Goal: Entertainment & Leisure: Consume media (video, audio)

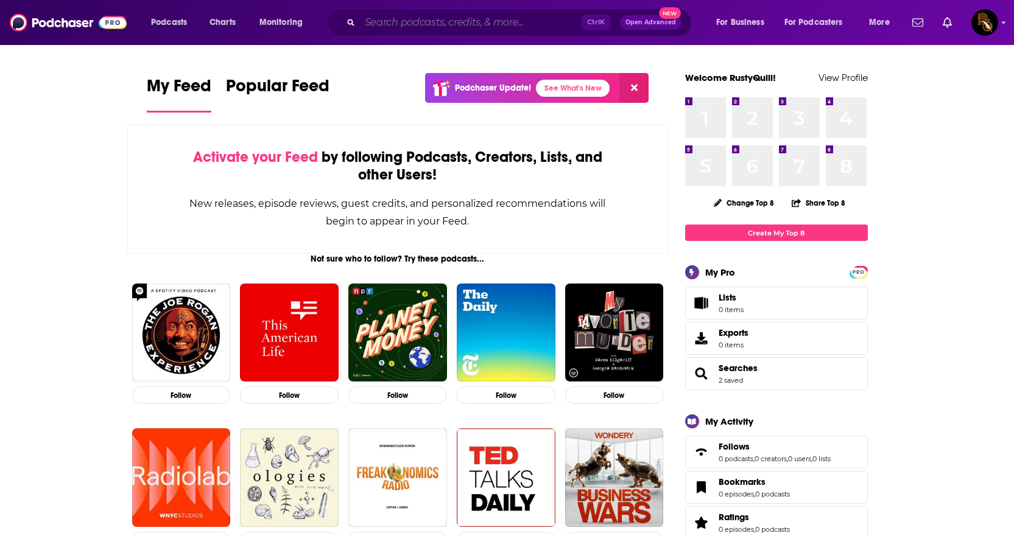
click at [387, 21] on input "Search podcasts, credits, & more..." at bounding box center [471, 22] width 222 height 19
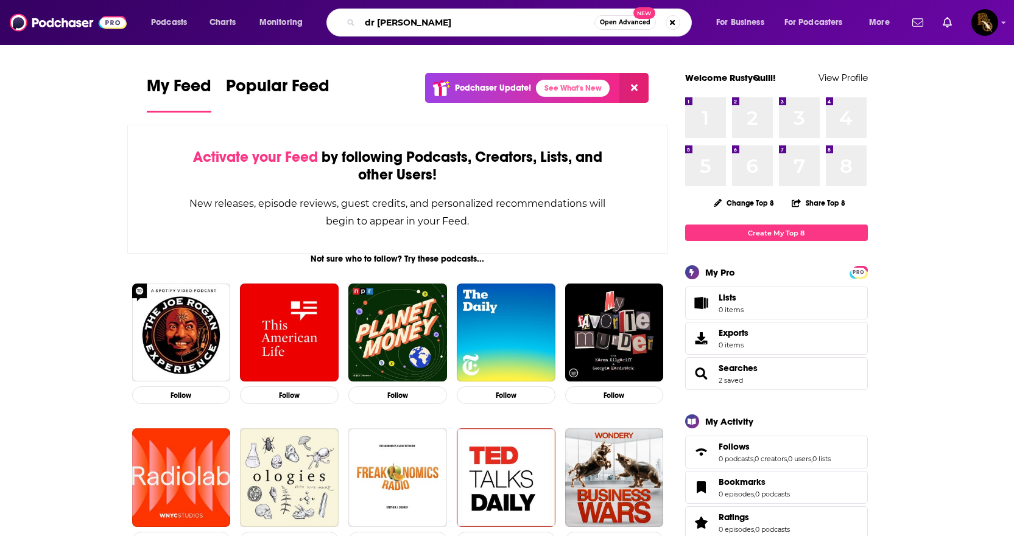
type input "dr [PERSON_NAME]"
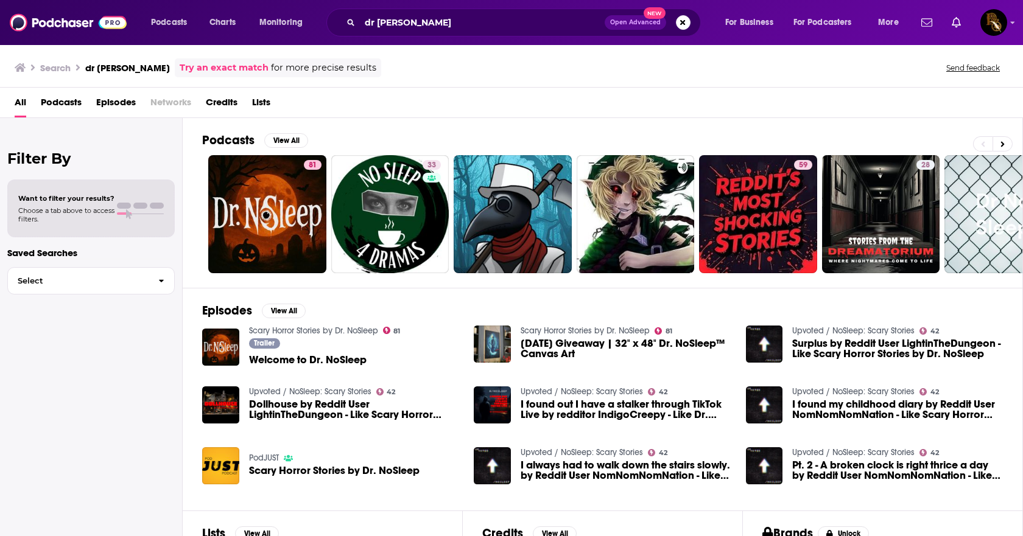
click at [281, 359] on span "Welcome to Dr. NoSleep" at bounding box center [308, 360] width 118 height 10
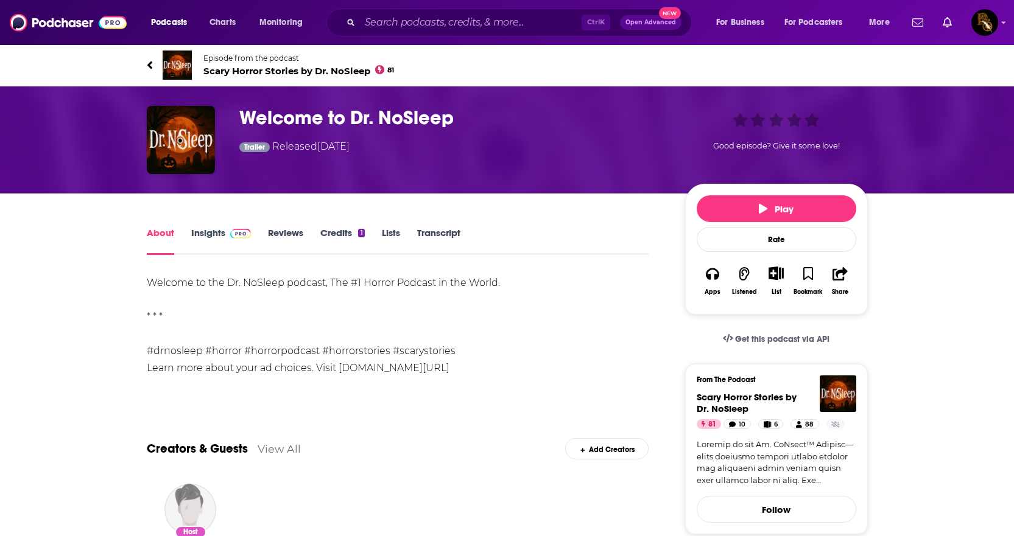
click at [198, 229] on link "Insights" at bounding box center [221, 241] width 60 height 28
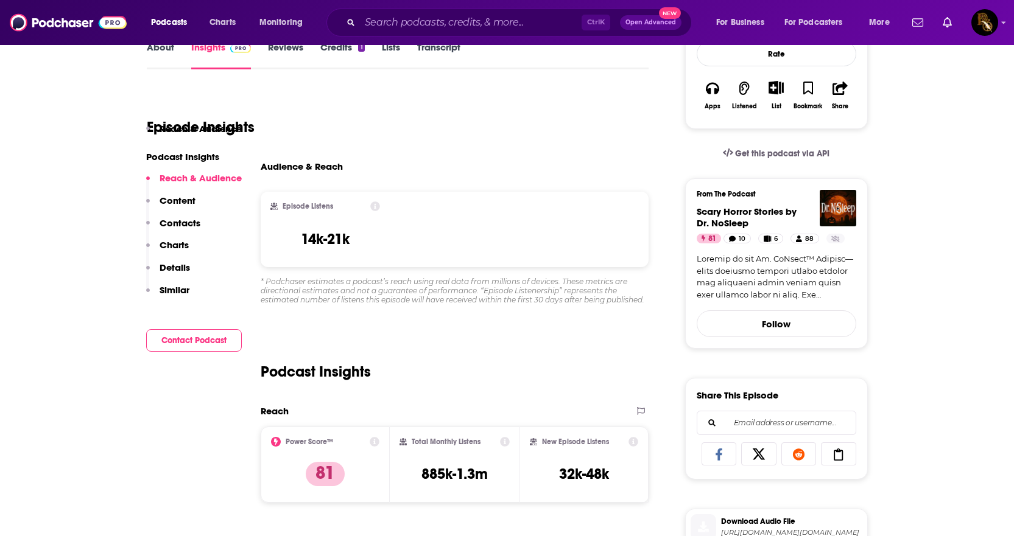
scroll to position [61, 0]
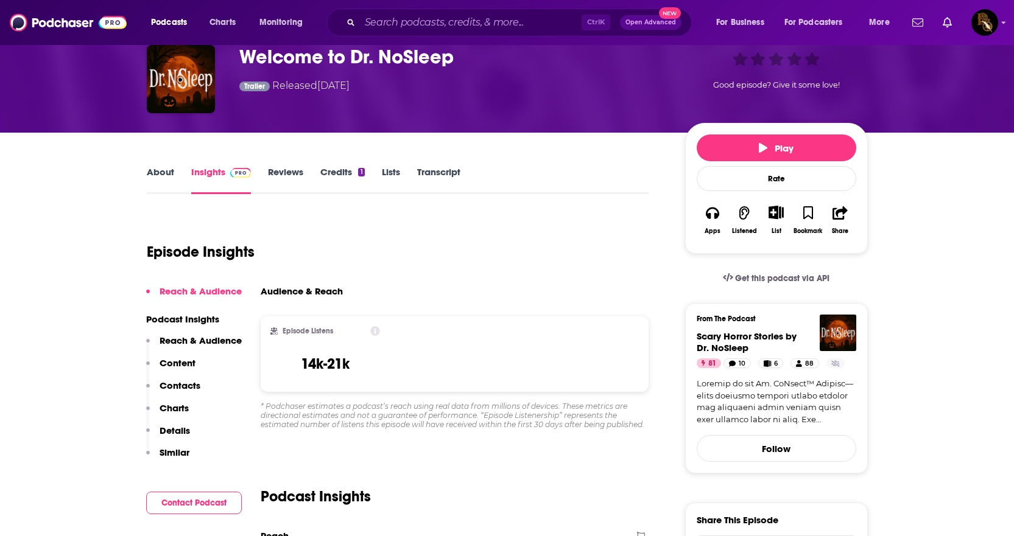
click at [153, 178] on link "About" at bounding box center [160, 180] width 27 height 28
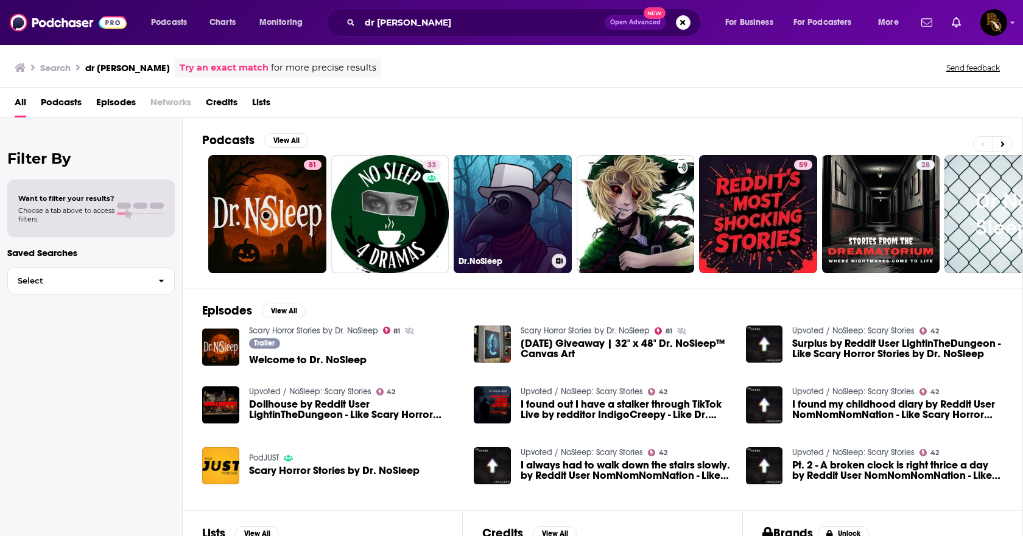
click at [504, 197] on link "Dr.NoSleep" at bounding box center [513, 214] width 118 height 118
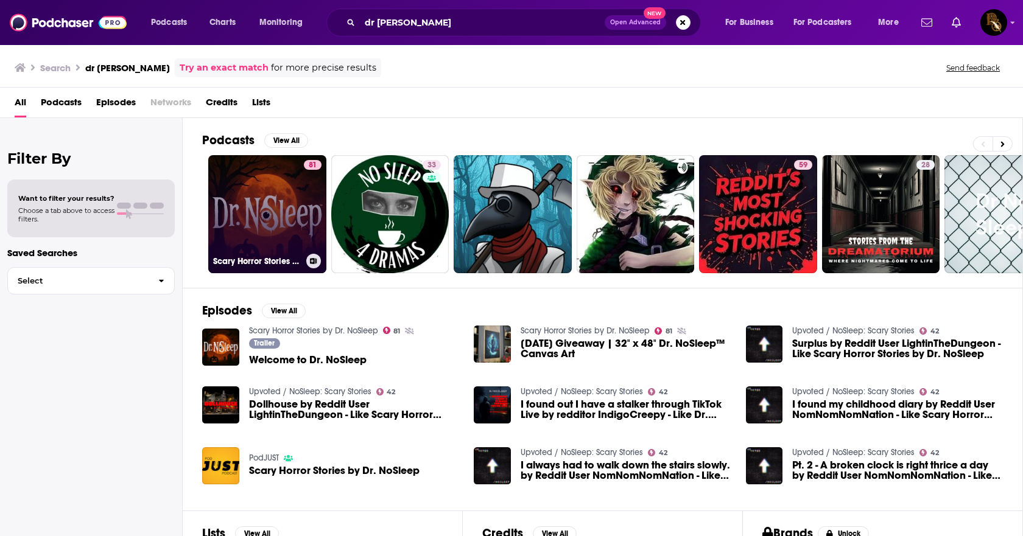
click at [262, 207] on link "81 Scary Horror Stories by Dr. NoSleep" at bounding box center [267, 214] width 118 height 118
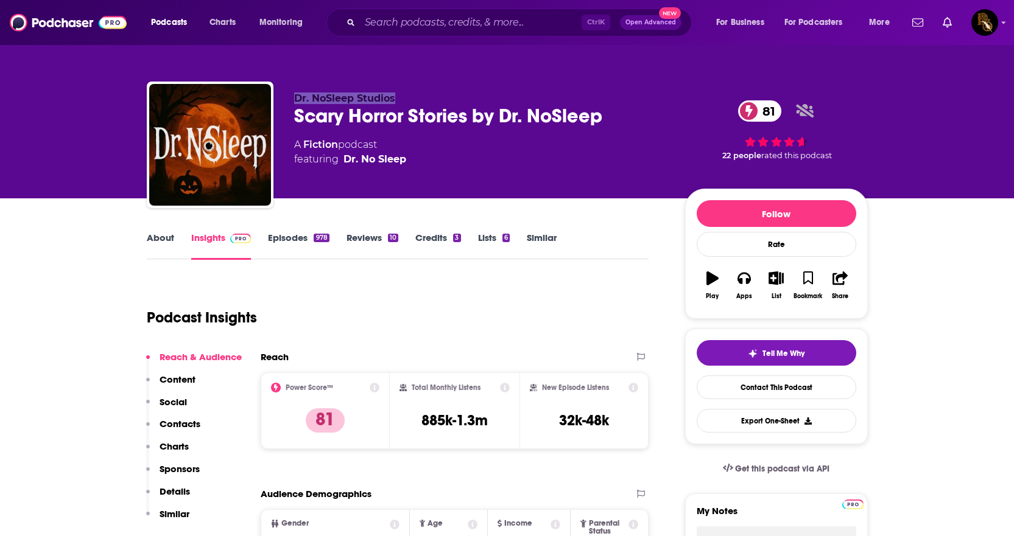
drag, startPoint x: 396, startPoint y: 99, endPoint x: 298, endPoint y: 94, distance: 98.1
click at [298, 94] on p "Dr. NoSleep Studios" at bounding box center [479, 99] width 371 height 12
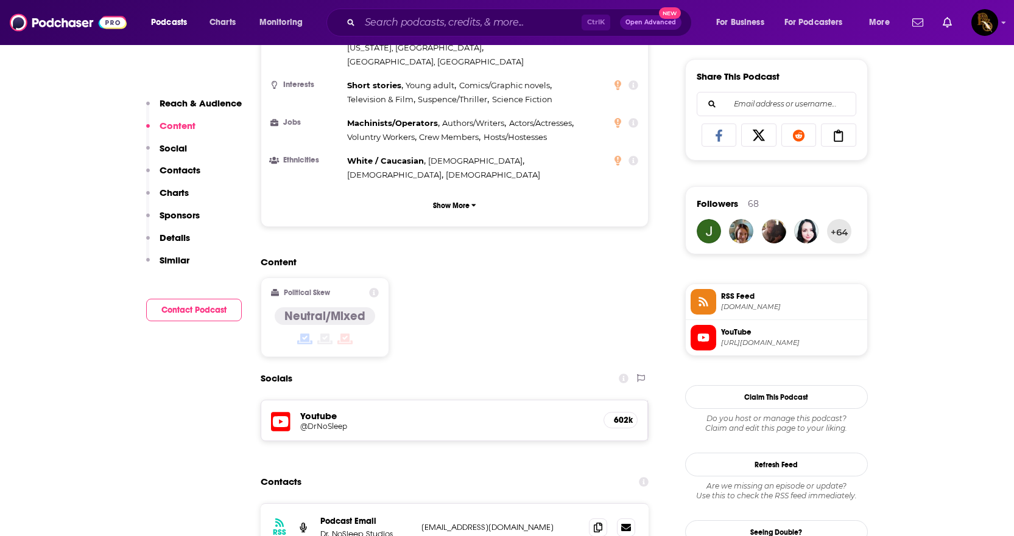
scroll to position [791, 0]
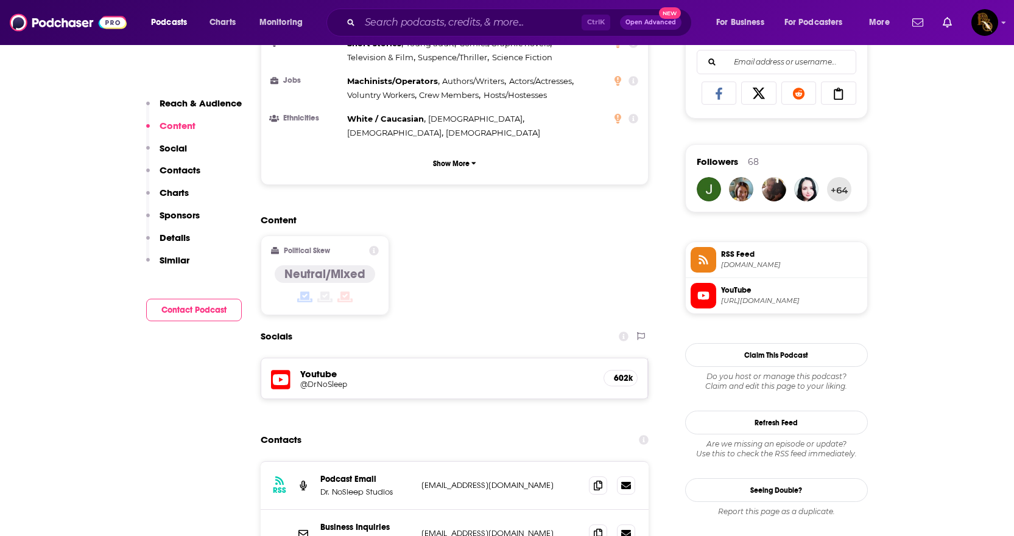
click at [731, 294] on span "YouTube" at bounding box center [791, 290] width 141 height 11
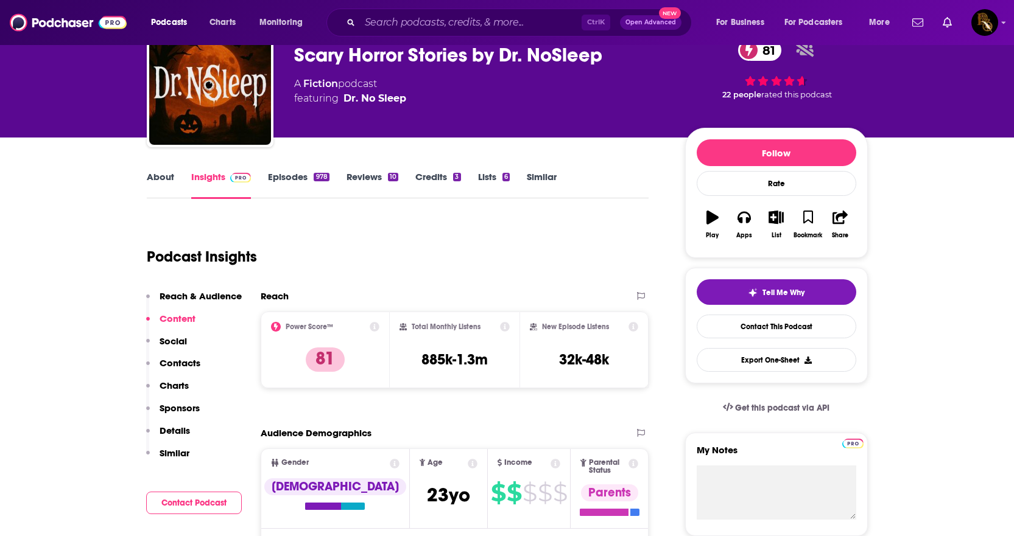
scroll to position [0, 0]
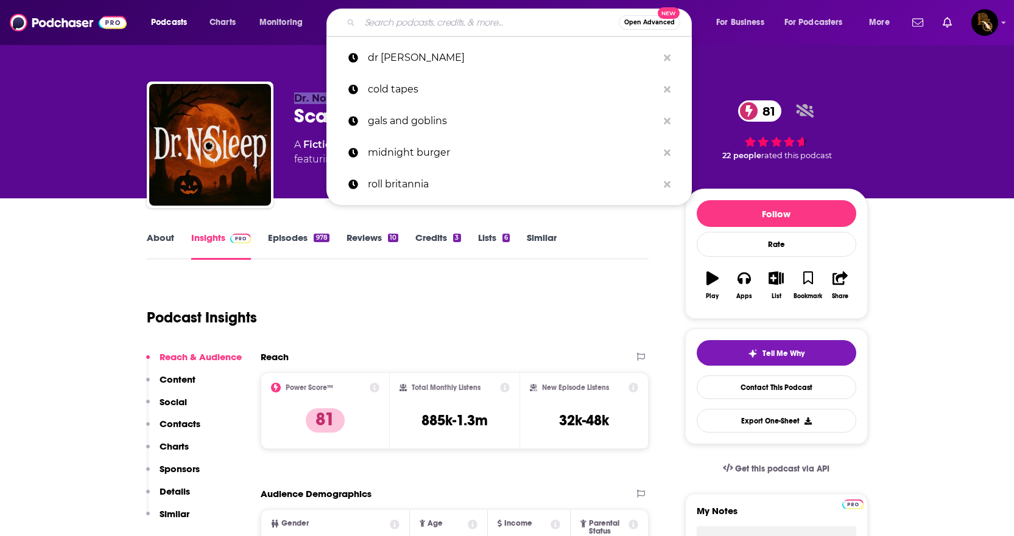
click at [416, 27] on input "Search podcasts, credits, & more..." at bounding box center [489, 22] width 259 height 19
paste input "The NoSleep Podcast"
type input "The NoSleep Podcast"
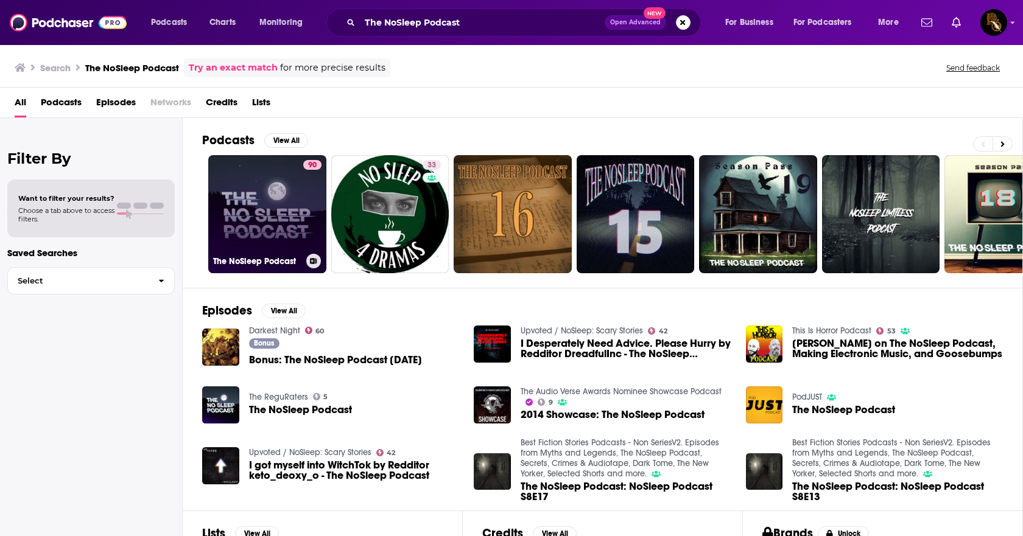
click at [258, 217] on link "90 The NoSleep Podcast" at bounding box center [267, 214] width 118 height 118
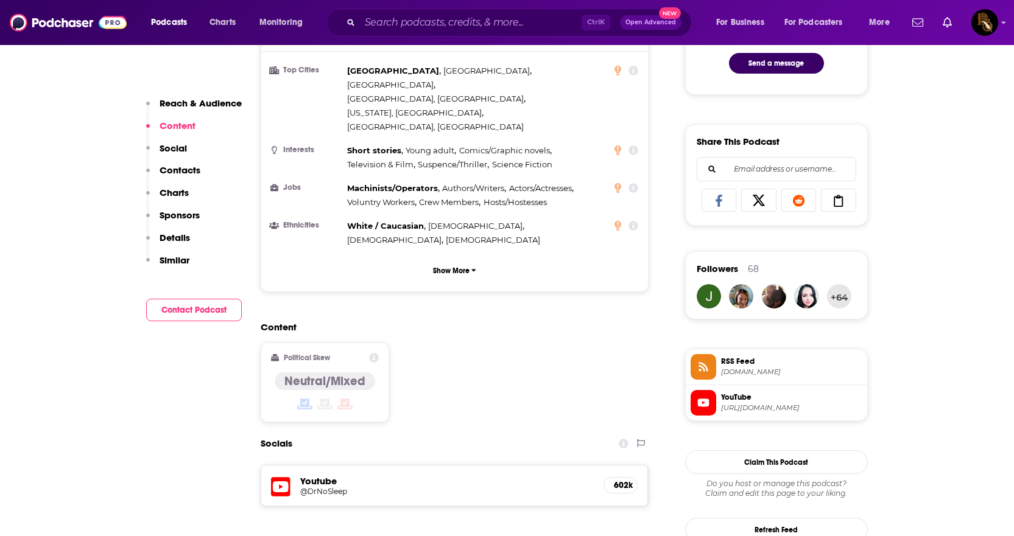
scroll to position [731, 0]
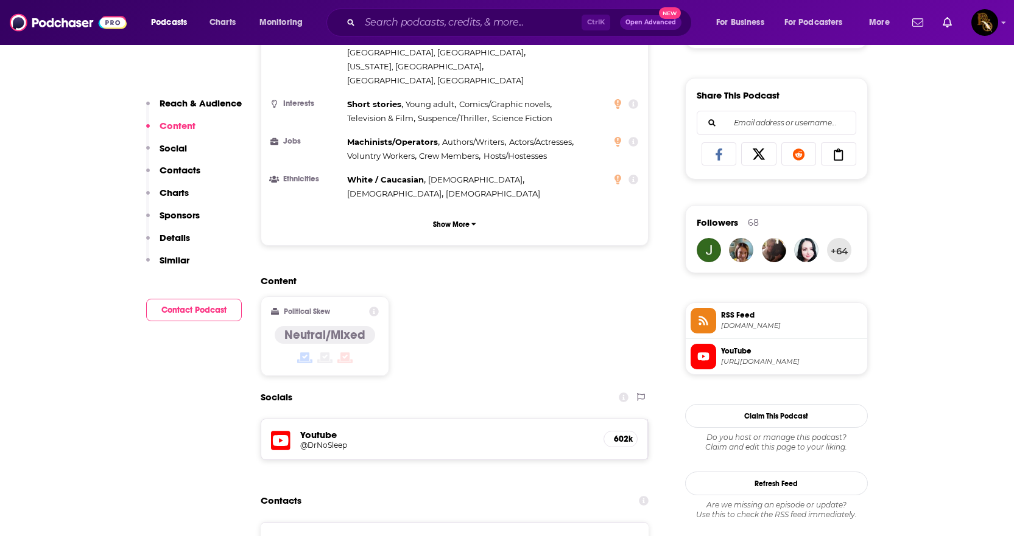
click at [737, 314] on span "RSS Feed" at bounding box center [791, 315] width 141 height 11
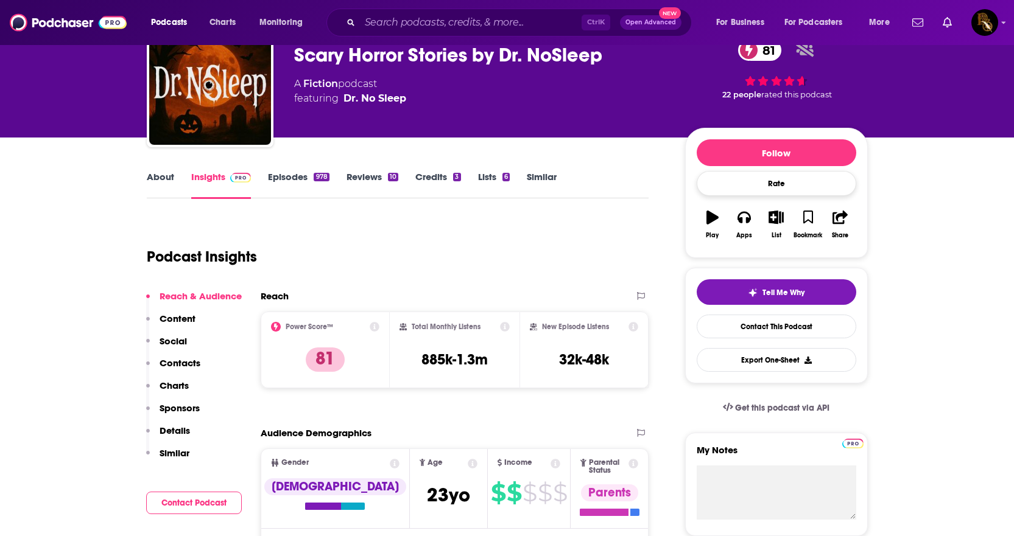
scroll to position [0, 0]
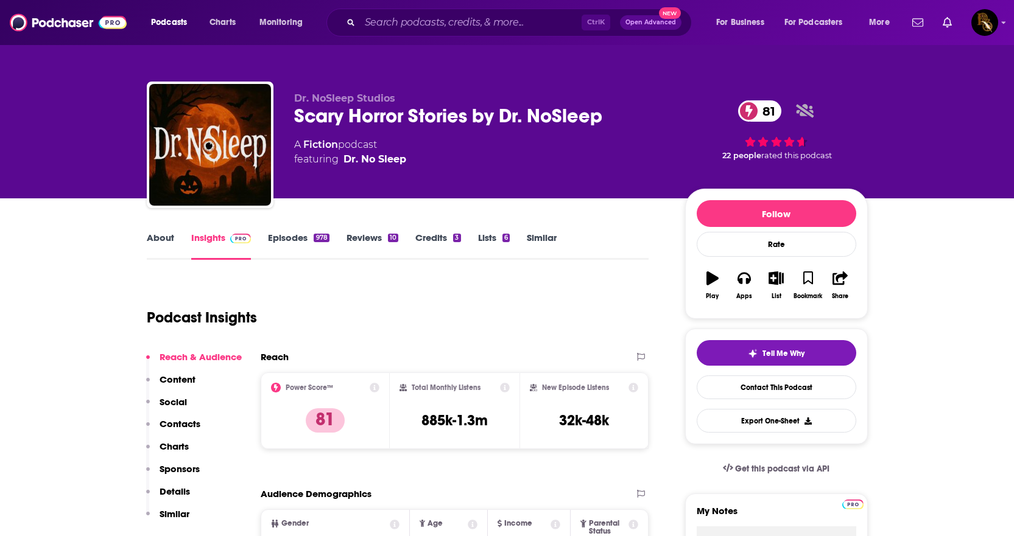
click at [282, 247] on link "Episodes 978" at bounding box center [298, 246] width 61 height 28
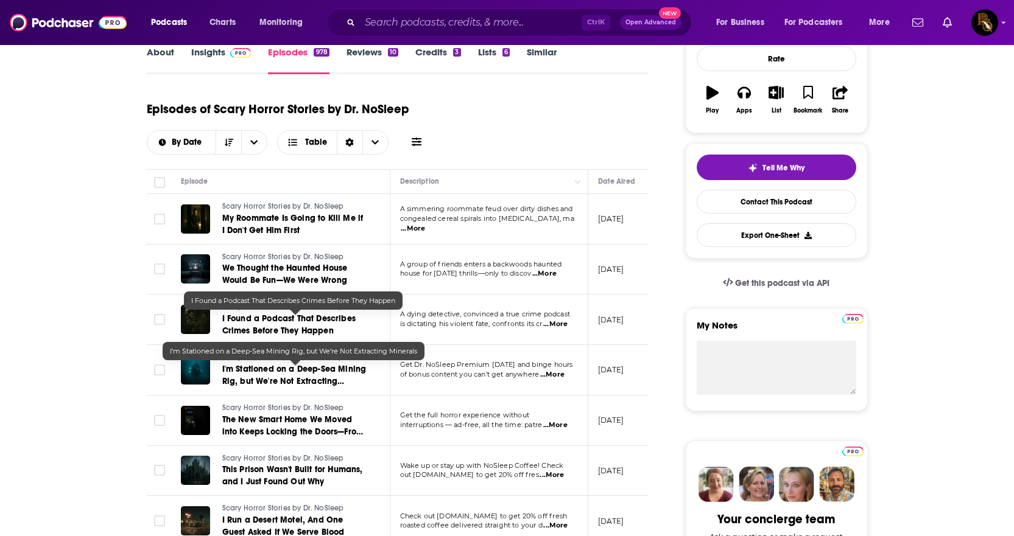
scroll to position [244, 0]
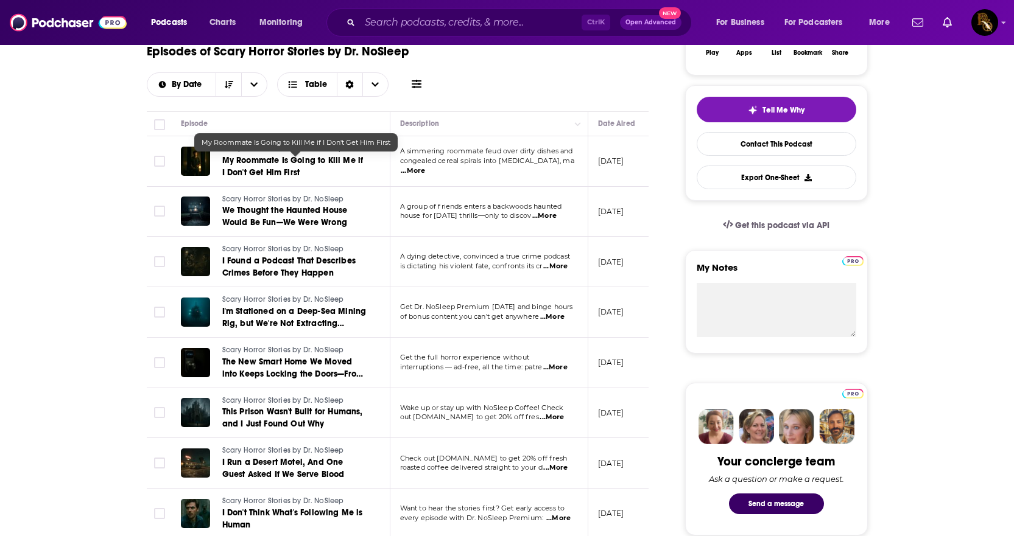
click at [256, 159] on span "My Roommate Is Going to Kill Me if I Don't Get Him First" at bounding box center [292, 166] width 141 height 23
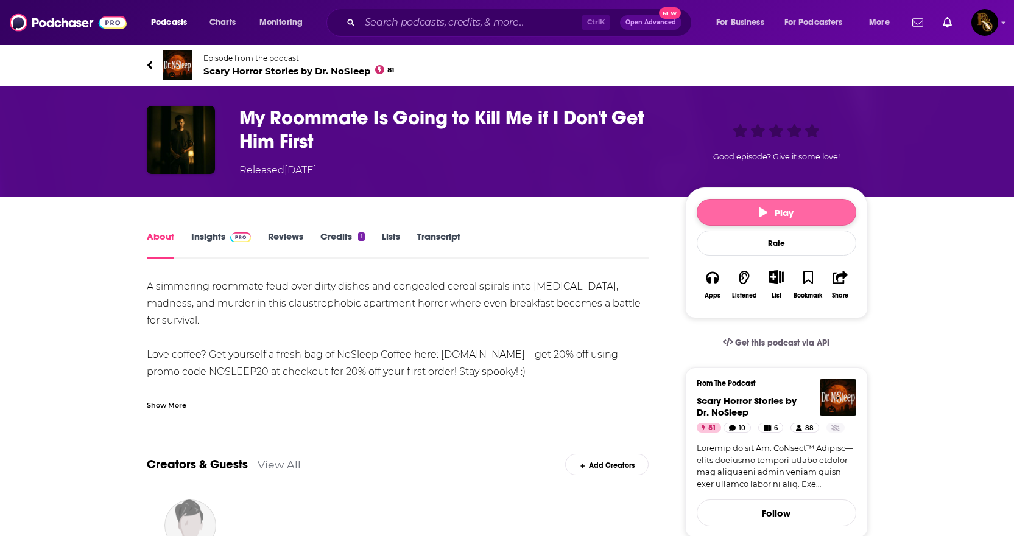
click at [771, 211] on span "Play" at bounding box center [776, 213] width 35 height 12
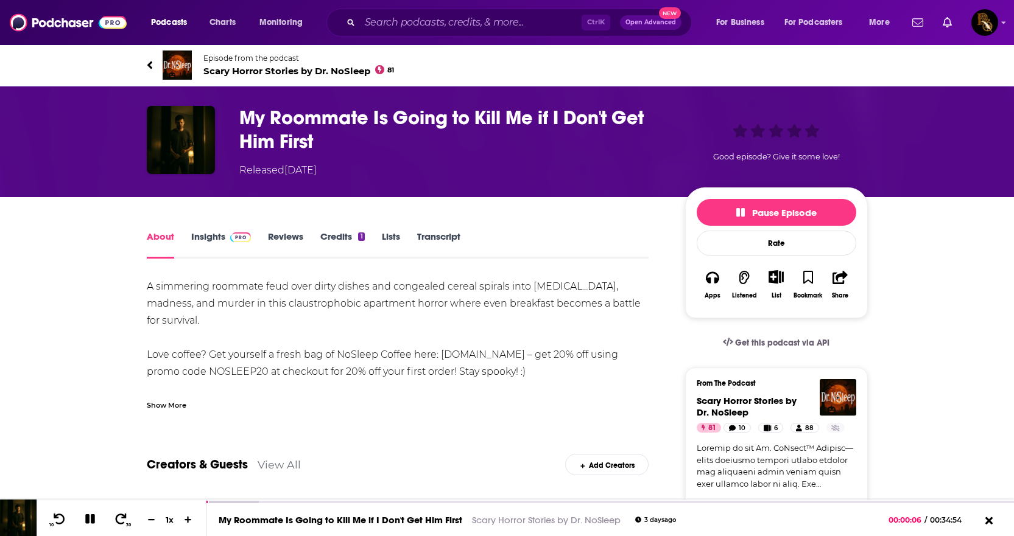
drag, startPoint x: 520, startPoint y: 335, endPoint x: 521, endPoint y: 386, distance: 50.5
click at [521, 400] on link "[DOMAIN_NAME][URL]⁠" at bounding box center [568, 406] width 111 height 12
click at [512, 333] on div "A simmering roommate feud over dirty dishes and congealed cereal spirals into […" at bounding box center [398, 474] width 502 height 392
click at [241, 502] on div at bounding box center [243, 503] width 75 height 5
click at [258, 503] on div at bounding box center [243, 503] width 75 height 5
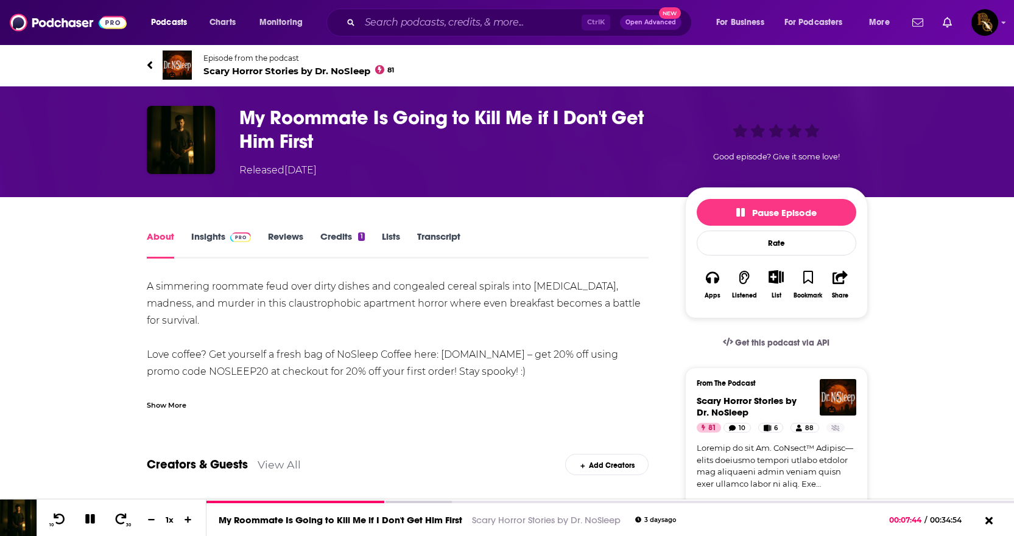
click at [178, 61] on img at bounding box center [177, 65] width 29 height 29
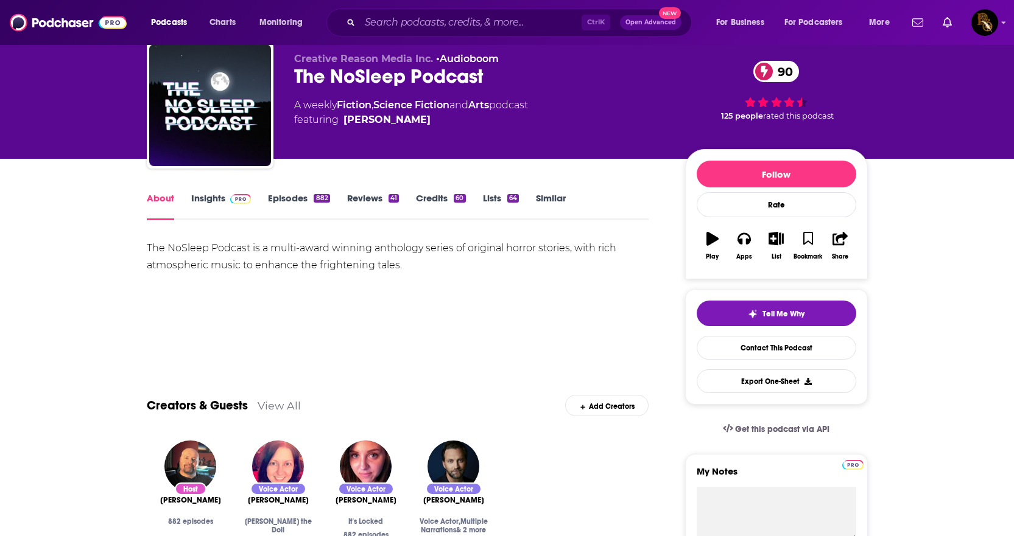
scroll to position [61, 0]
